Goal: Information Seeking & Learning: Learn about a topic

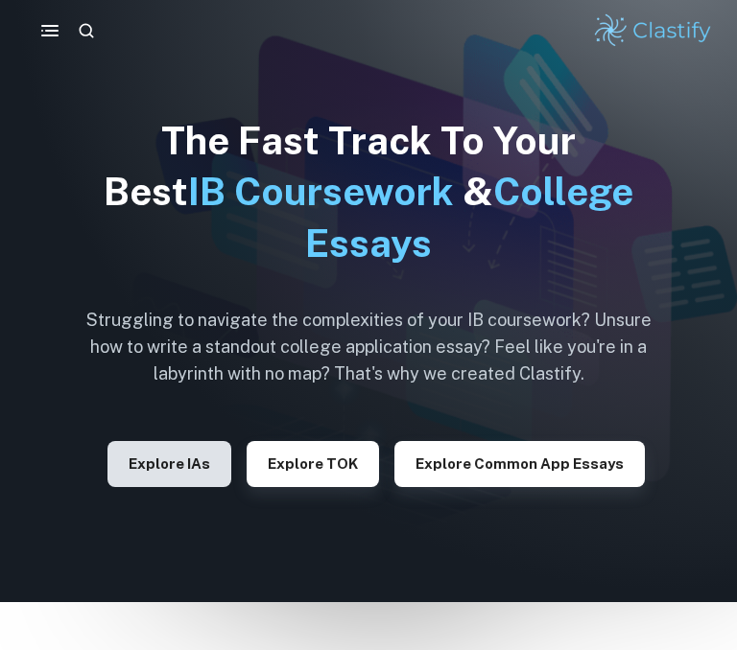
click at [204, 441] on button "Explore IAs" at bounding box center [169, 464] width 124 height 46
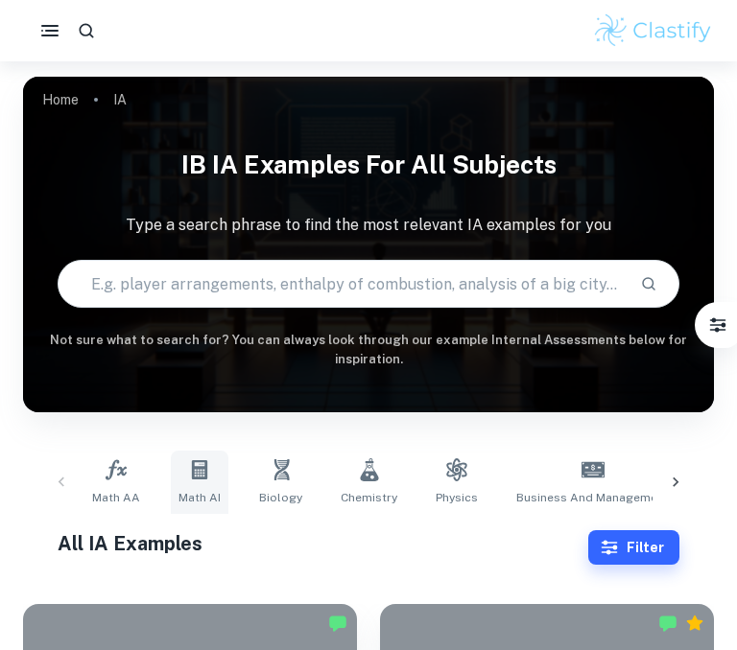
click at [179, 489] on span "Math AI" at bounding box center [199, 497] width 42 height 17
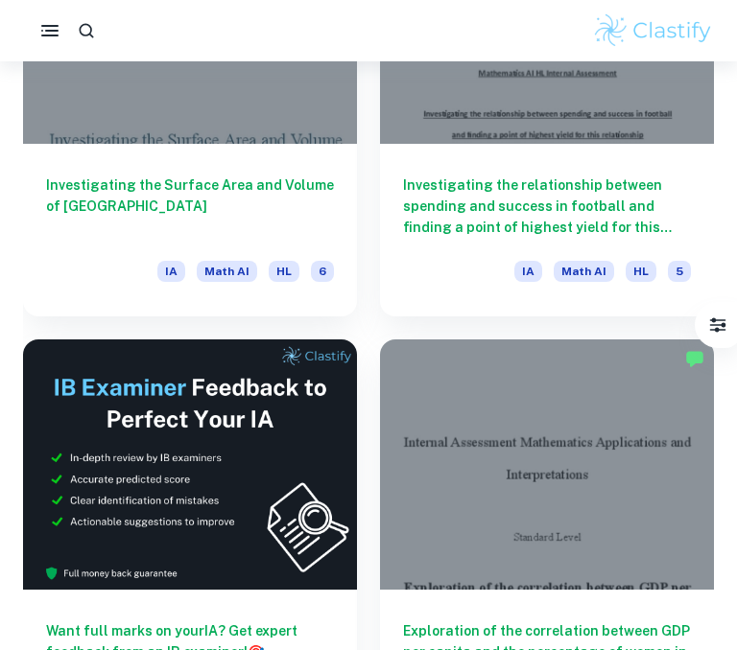
scroll to position [712, 0]
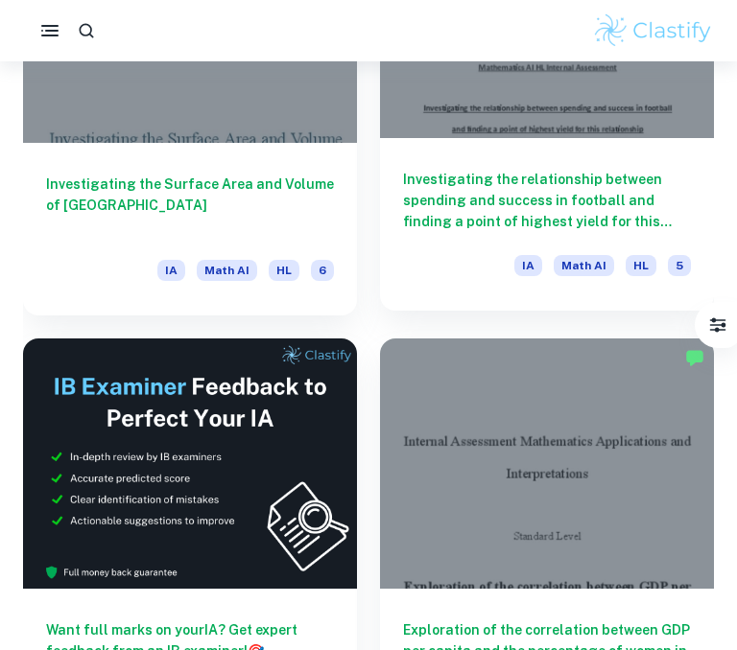
click at [588, 169] on h6 "Investigating the relationship between spending and success in football and fin…" at bounding box center [547, 200] width 288 height 63
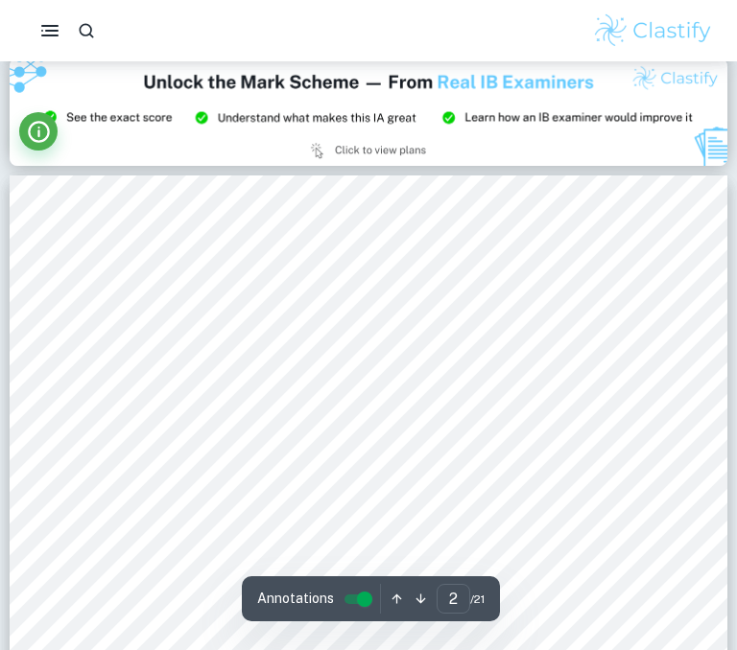
scroll to position [1997, 0]
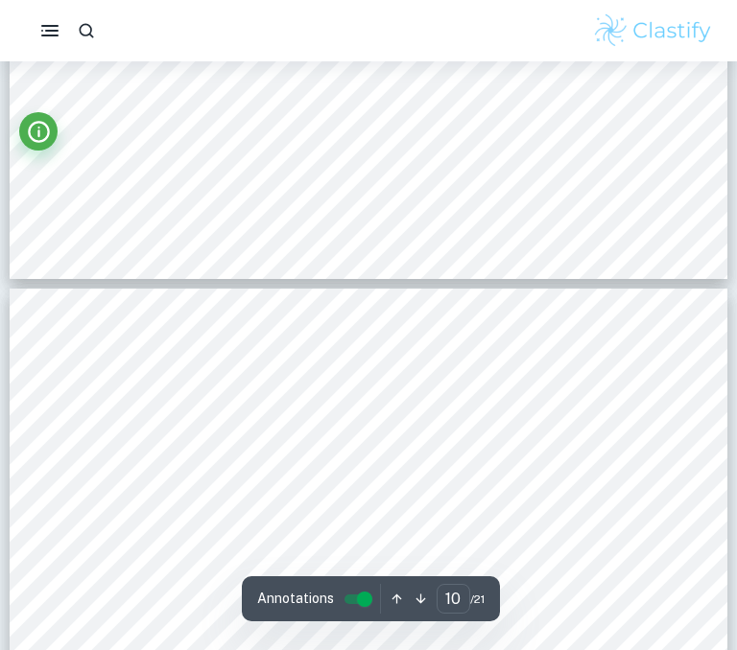
type input "9"
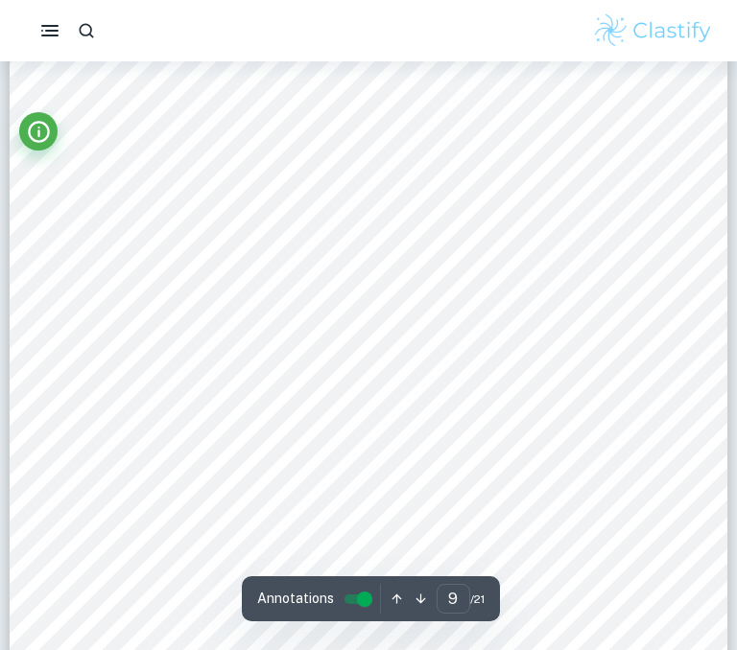
scroll to position [8495, 0]
